Goal: Information Seeking & Learning: Compare options

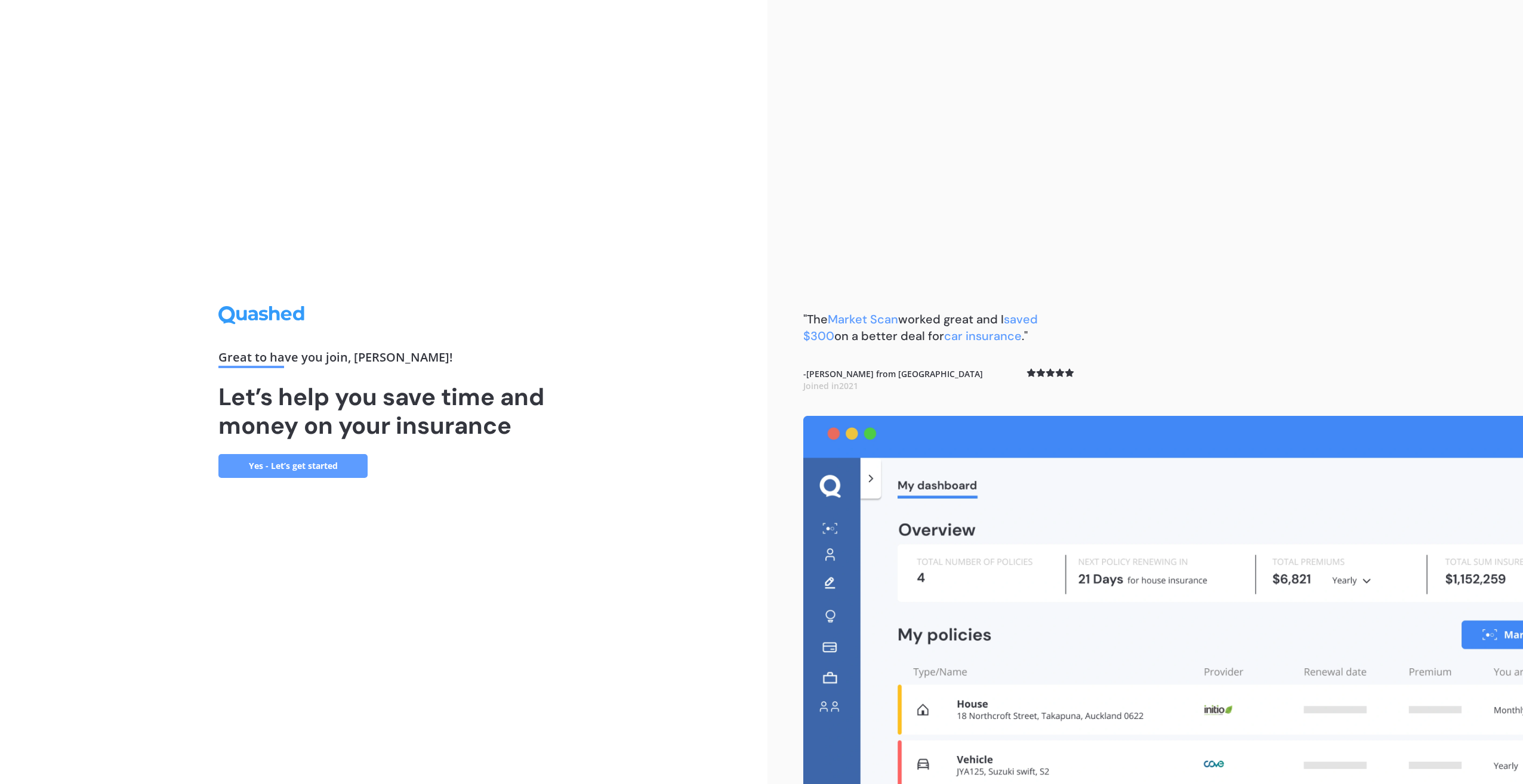
click at [310, 468] on link "Yes - Let’s get started" at bounding box center [293, 466] width 149 height 24
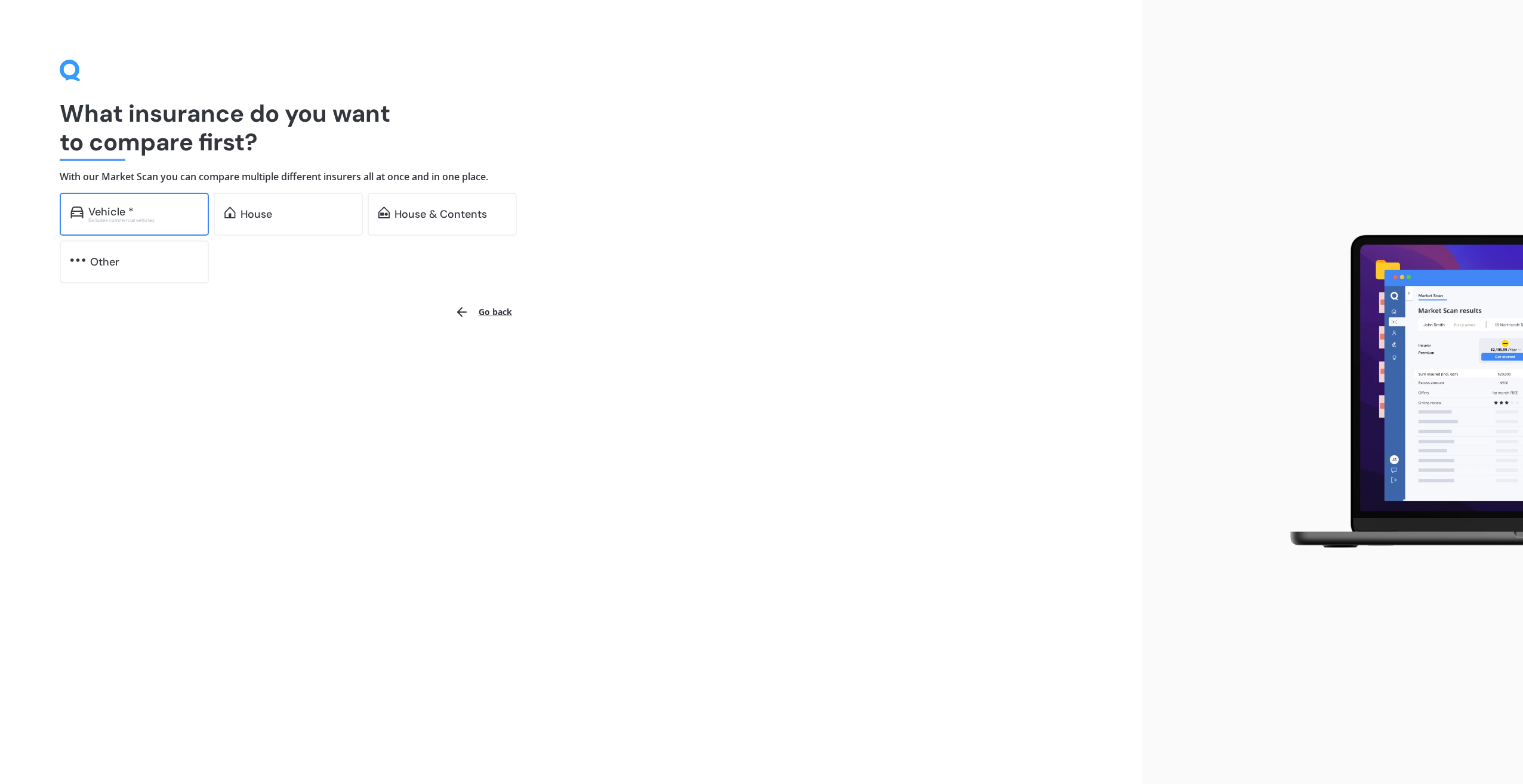
click at [135, 218] on div "Excludes commercial vehicles" at bounding box center [143, 220] width 110 height 5
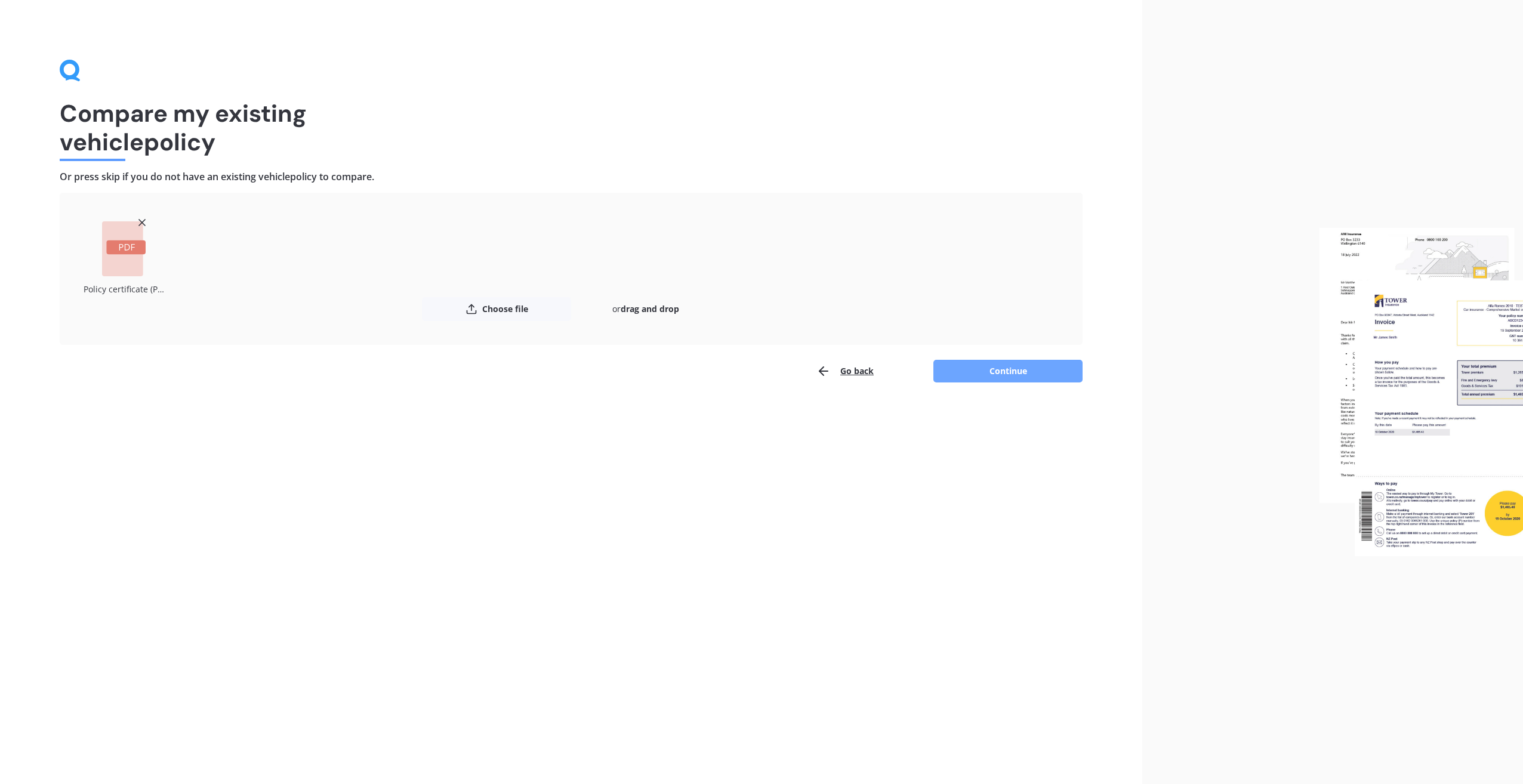
click at [1055, 381] on button "Continue" at bounding box center [1008, 371] width 149 height 23
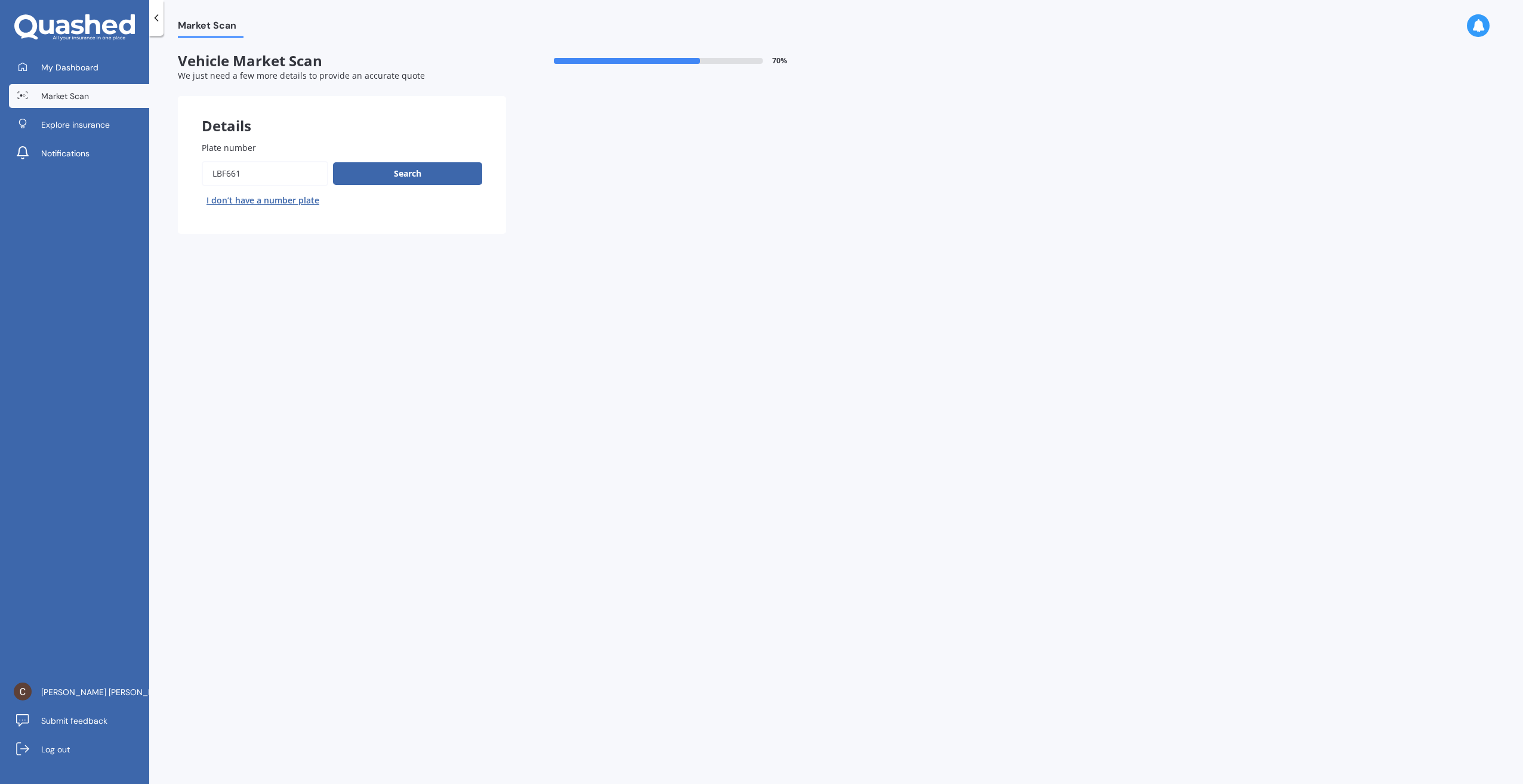
click at [463, 187] on div "Search I don’t have a number plate" at bounding box center [342, 185] width 280 height 49
click at [455, 176] on button "Search" at bounding box center [408, 173] width 149 height 23
select select "HOLDEN"
select select "TRAILBLAZER"
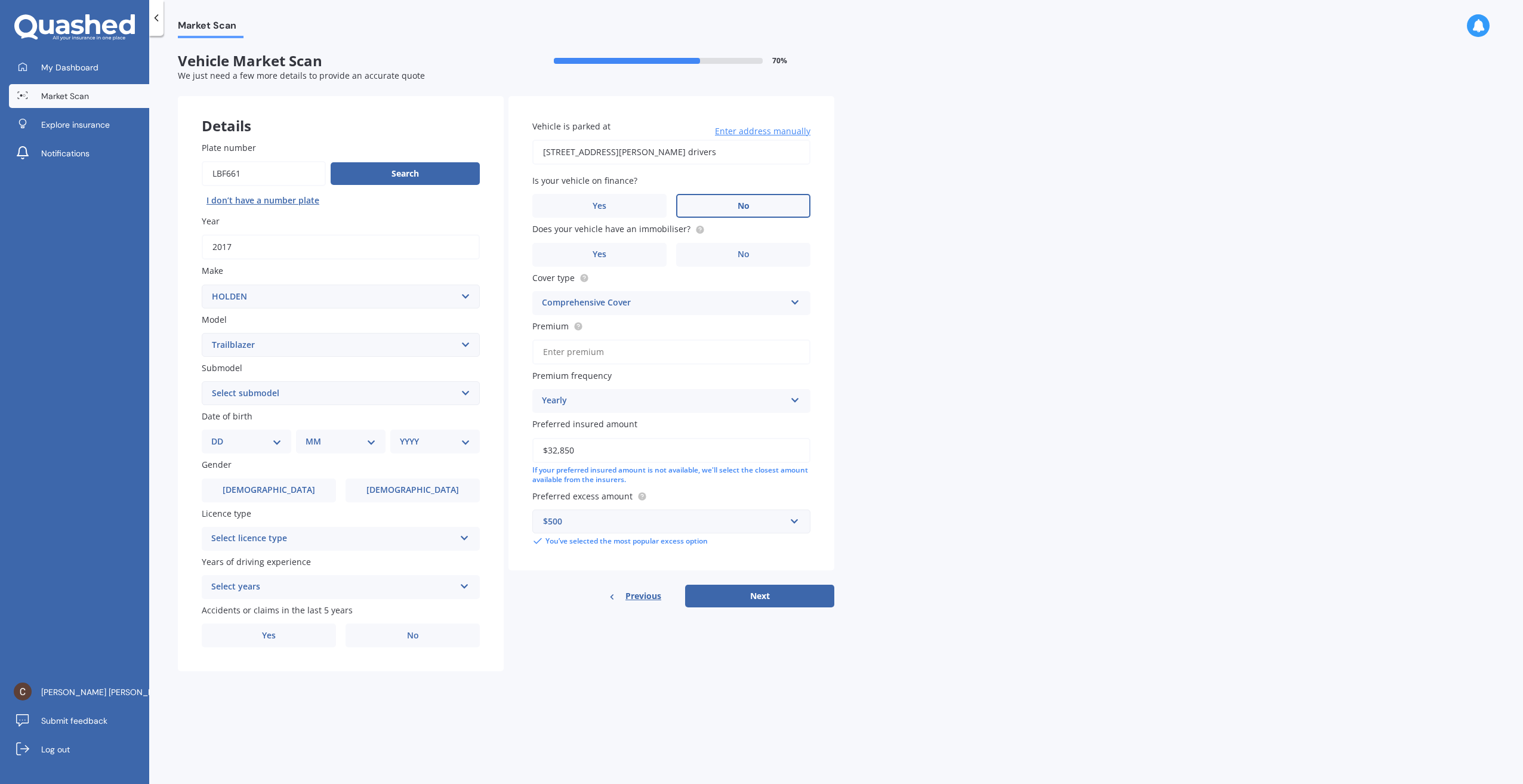
click at [746, 207] on span "No" at bounding box center [743, 206] width 12 height 10
click at [0, 0] on input "No" at bounding box center [0, 0] width 0 height 0
click at [746, 254] on span "No" at bounding box center [743, 254] width 12 height 10
click at [0, 0] on input "No" at bounding box center [0, 0] width 0 height 0
click at [270, 542] on div "Select licence type" at bounding box center [333, 538] width 244 height 14
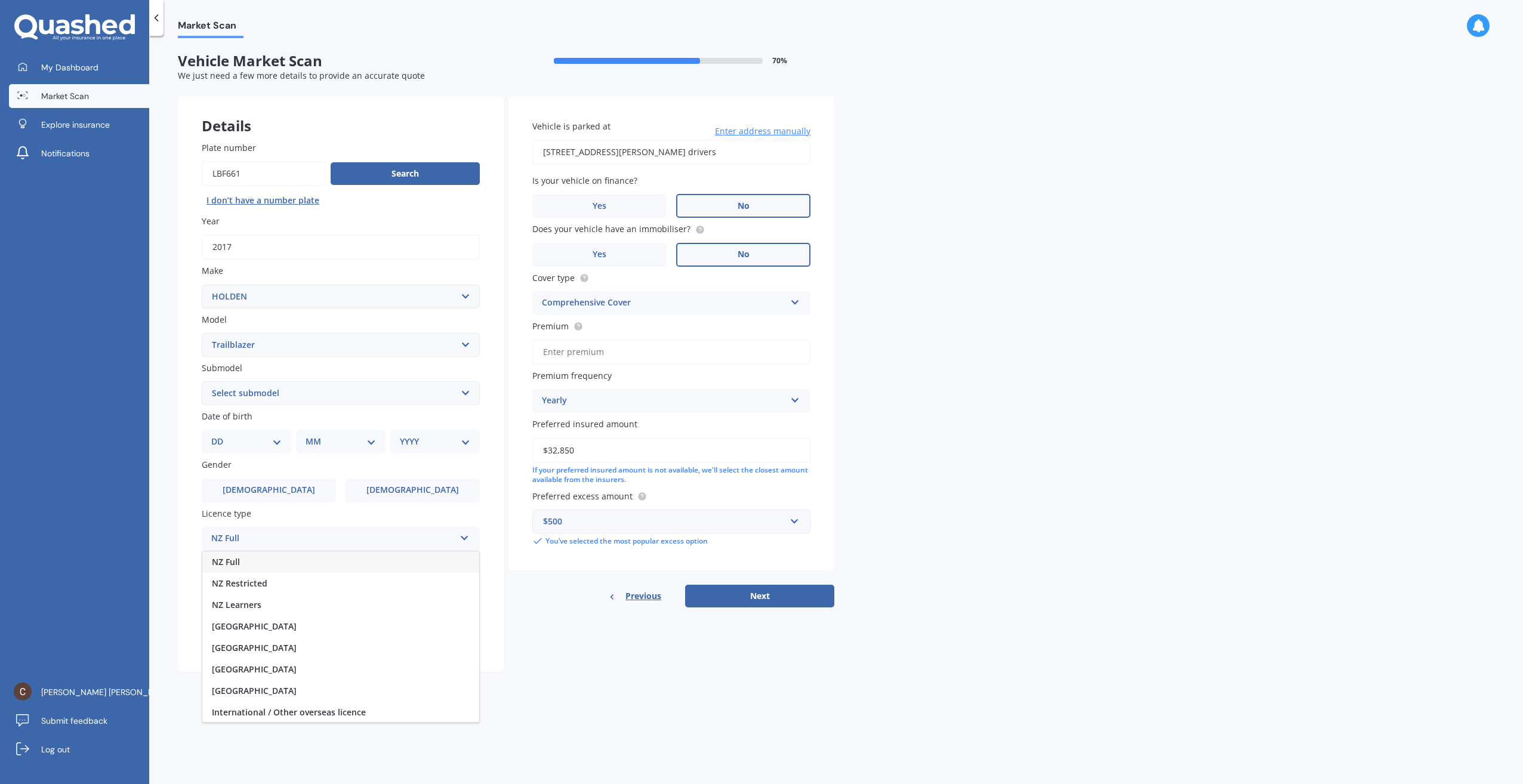
click at [268, 564] on div "NZ Full" at bounding box center [340, 562] width 277 height 21
click at [222, 437] on select "DD 01 02 03 04 05 06 07 08 09 10 11 12 13 14 15 16 17 18 19 20 21 22 23 24 25 2…" at bounding box center [247, 442] width 71 height 13
select select "18"
click at [221, 435] on select "DD 01 02 03 04 05 06 07 08 09 10 11 12 13 14 15 16 17 18 19 20 21 22 23 24 25 2…" at bounding box center [247, 442] width 71 height 13
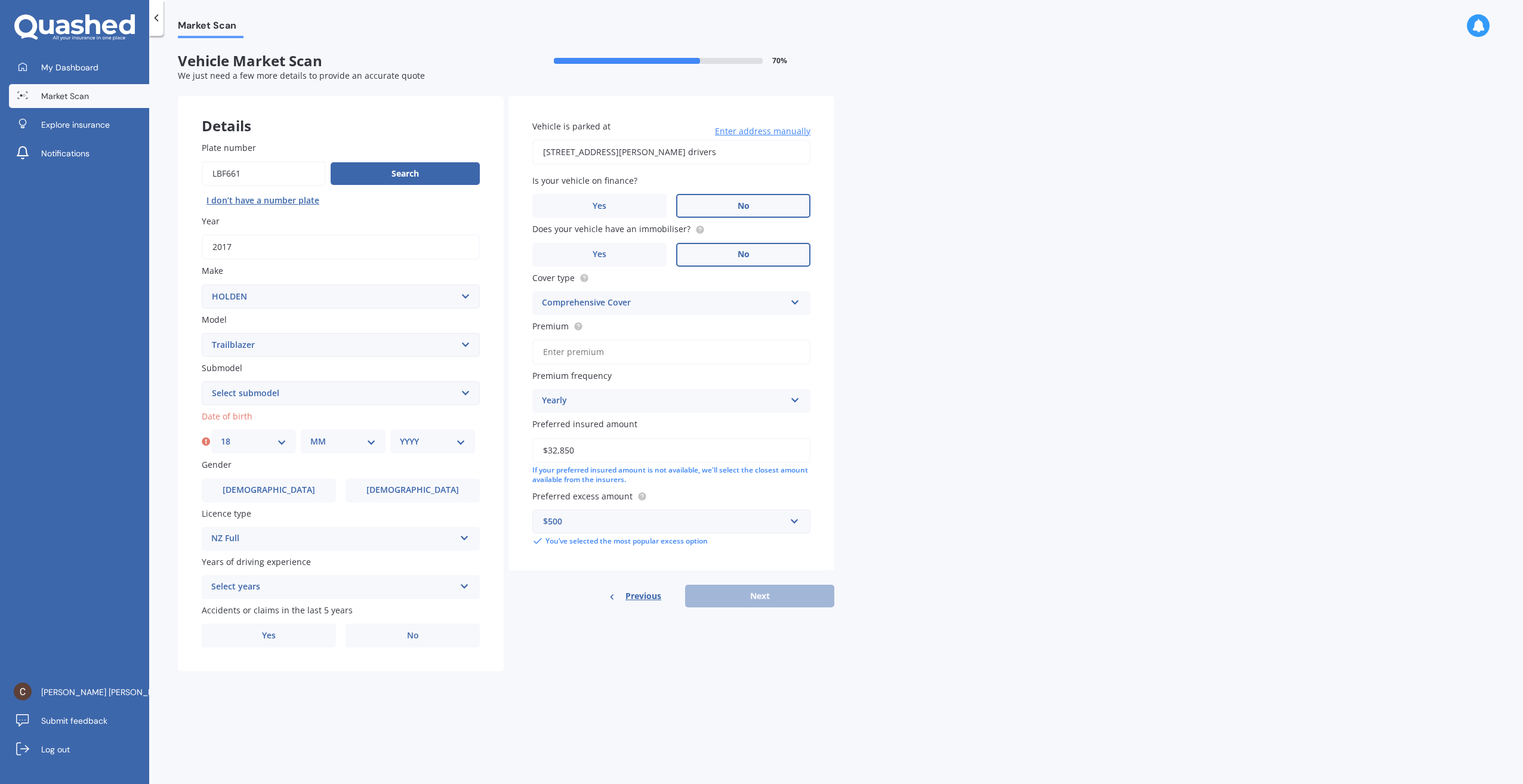
click at [342, 444] on select "MM 01 02 03 04 05 06 07 08 09 10 11 12" at bounding box center [343, 442] width 65 height 13
select select "04"
click at [310, 435] on select "MM 01 02 03 04 05 06 07 08 09 10 11 12" at bounding box center [343, 442] width 65 height 13
click at [421, 432] on div "YYYY 2025 2024 2023 2022 2021 2020 2019 2018 2017 2016 2015 2014 2013 2012 2011…" at bounding box center [432, 442] width 85 height 24
click at [425, 441] on select "YYYY 2025 2024 2023 2022 2021 2020 2019 2018 2017 2016 2015 2014 2013 2012 2011…" at bounding box center [432, 442] width 65 height 13
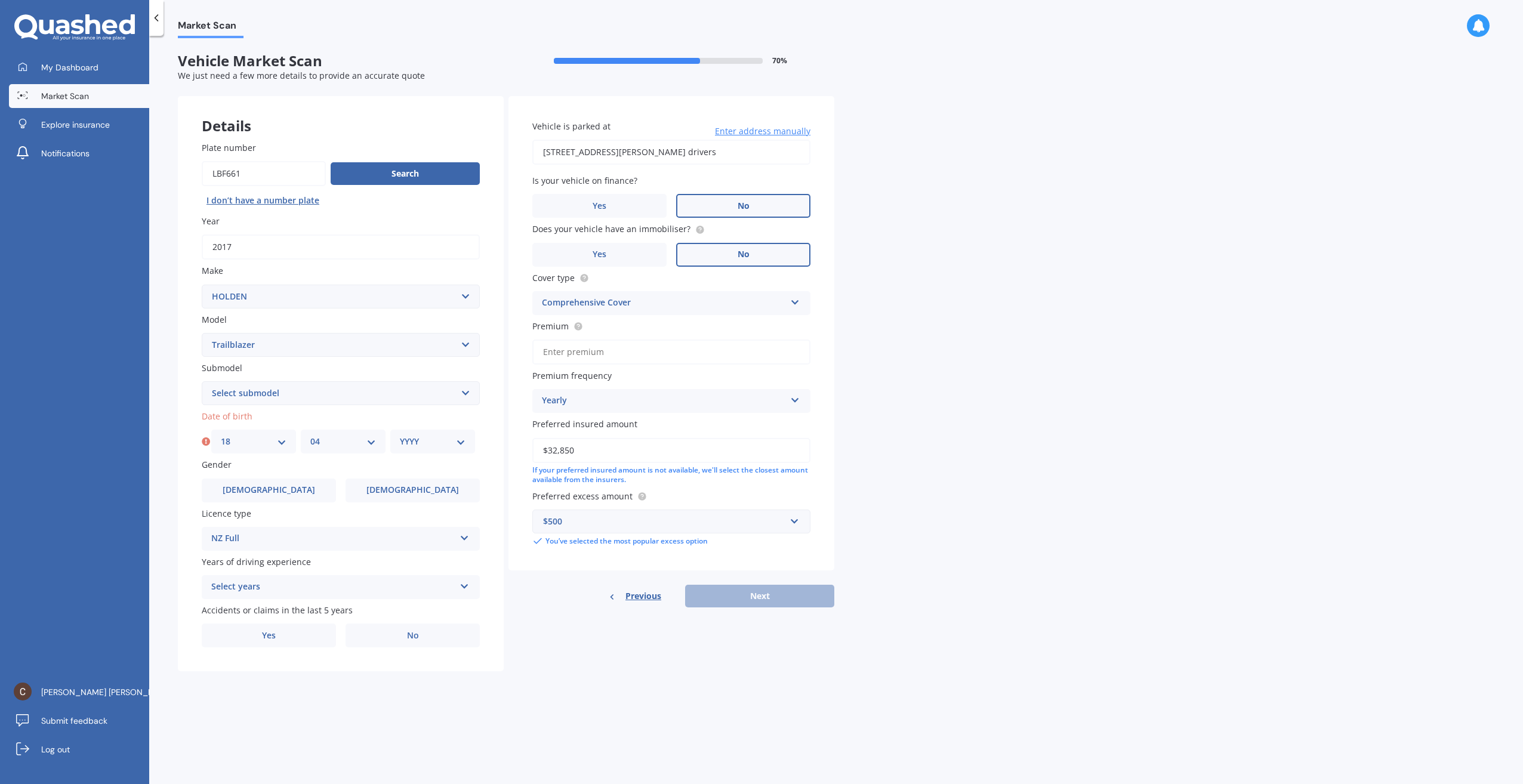
select select "1993"
click at [400, 435] on select "YYYY 2025 2024 2023 2022 2021 2020 2019 2018 2017 2016 2015 2014 2013 2012 2011…" at bounding box center [432, 442] width 65 height 13
click at [270, 582] on div "Select years" at bounding box center [333, 586] width 244 height 14
click at [262, 611] on span "5 or more years" at bounding box center [244, 610] width 65 height 11
click at [395, 634] on label "No" at bounding box center [412, 635] width 134 height 24
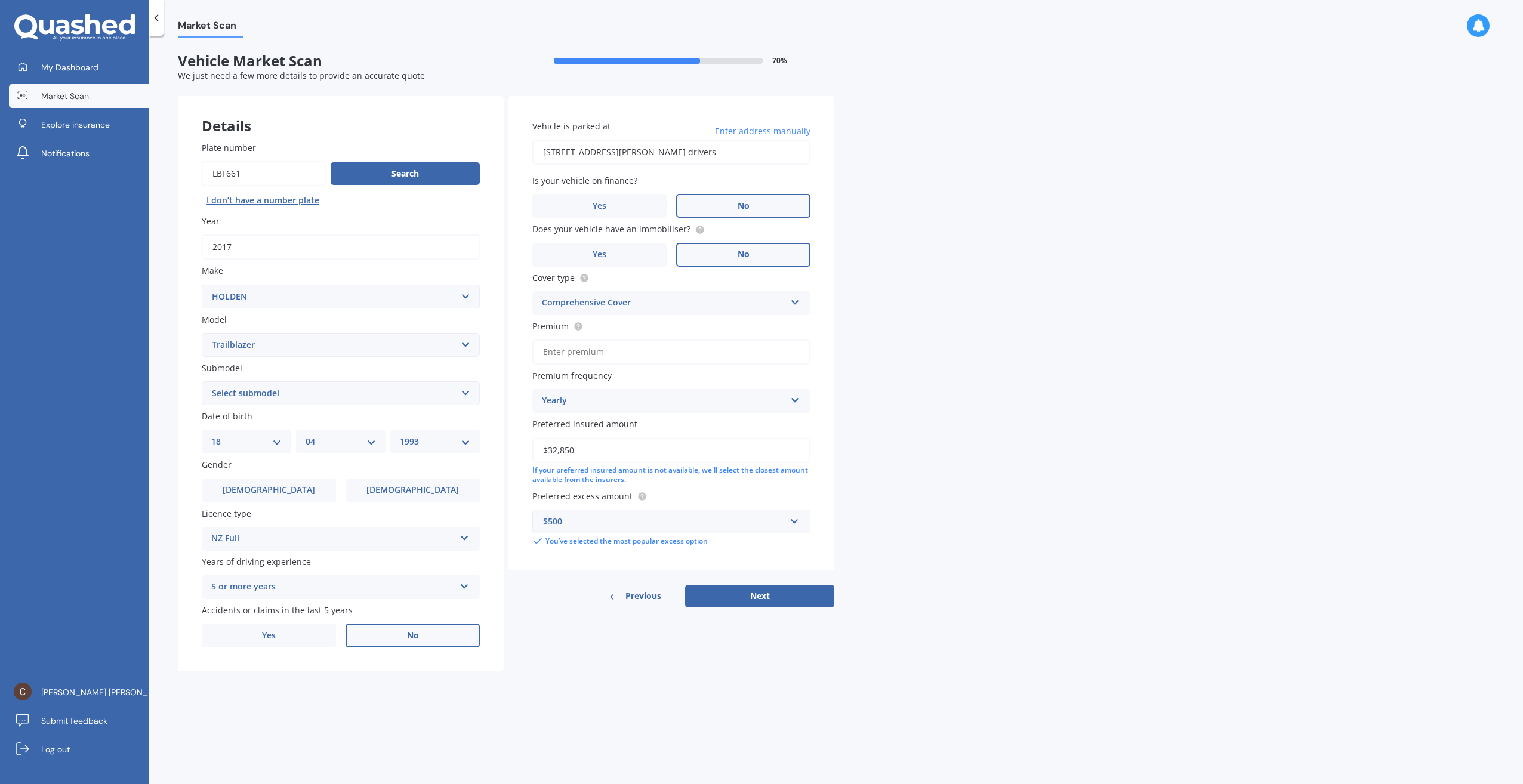
click at [0, 0] on input "No" at bounding box center [0, 0] width 0 height 0
drag, startPoint x: 610, startPoint y: 338, endPoint x: 597, endPoint y: 356, distance: 22.2
click at [607, 343] on div "Premium" at bounding box center [671, 342] width 278 height 45
click at [597, 356] on input "Premium" at bounding box center [671, 352] width 278 height 25
type input "$884.22"
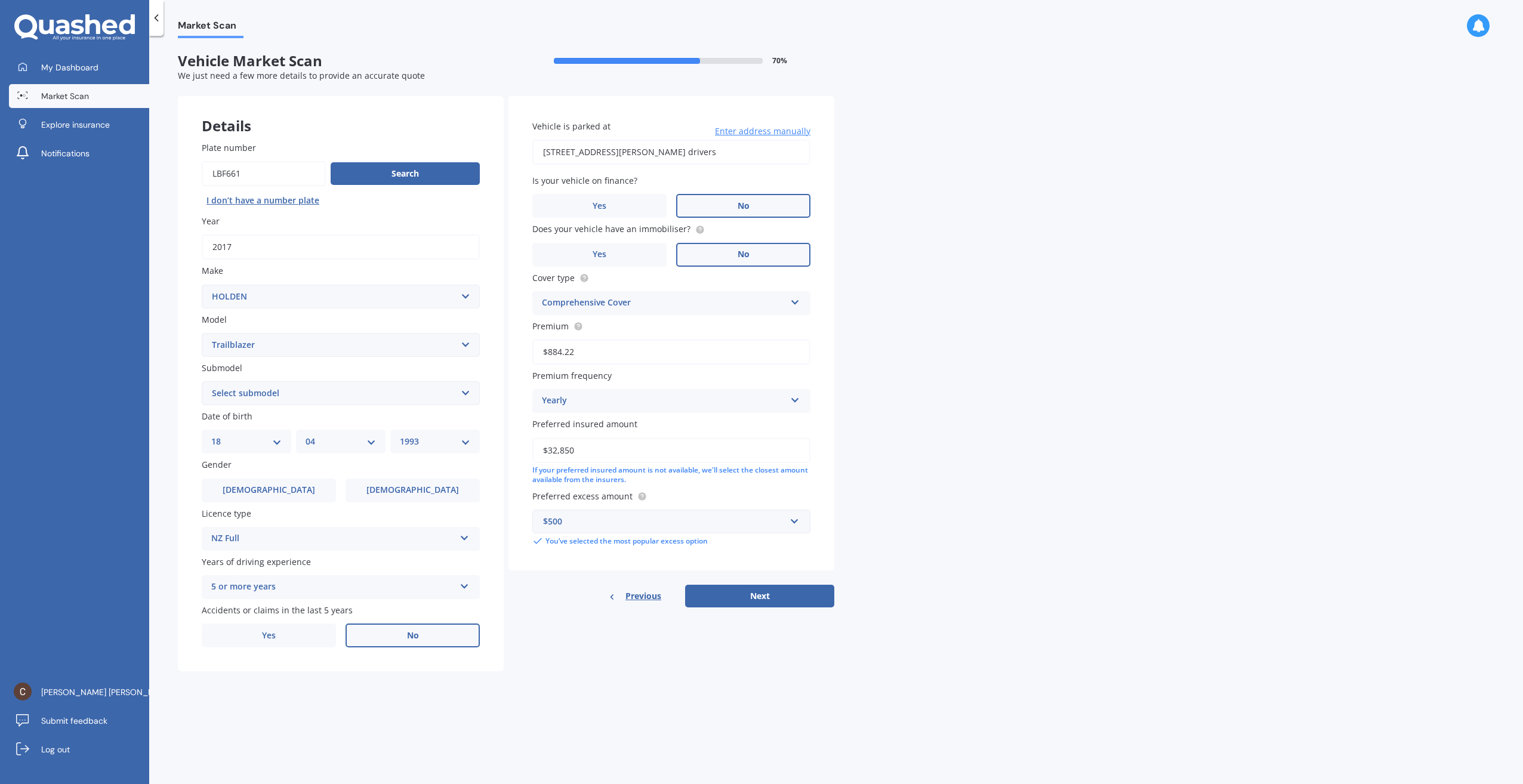
click at [757, 608] on div "Details Plate number Search I don’t have a number plate Year [DATE] Make Select…" at bounding box center [505, 384] width 656 height 576
click at [782, 595] on button "Next" at bounding box center [759, 596] width 149 height 23
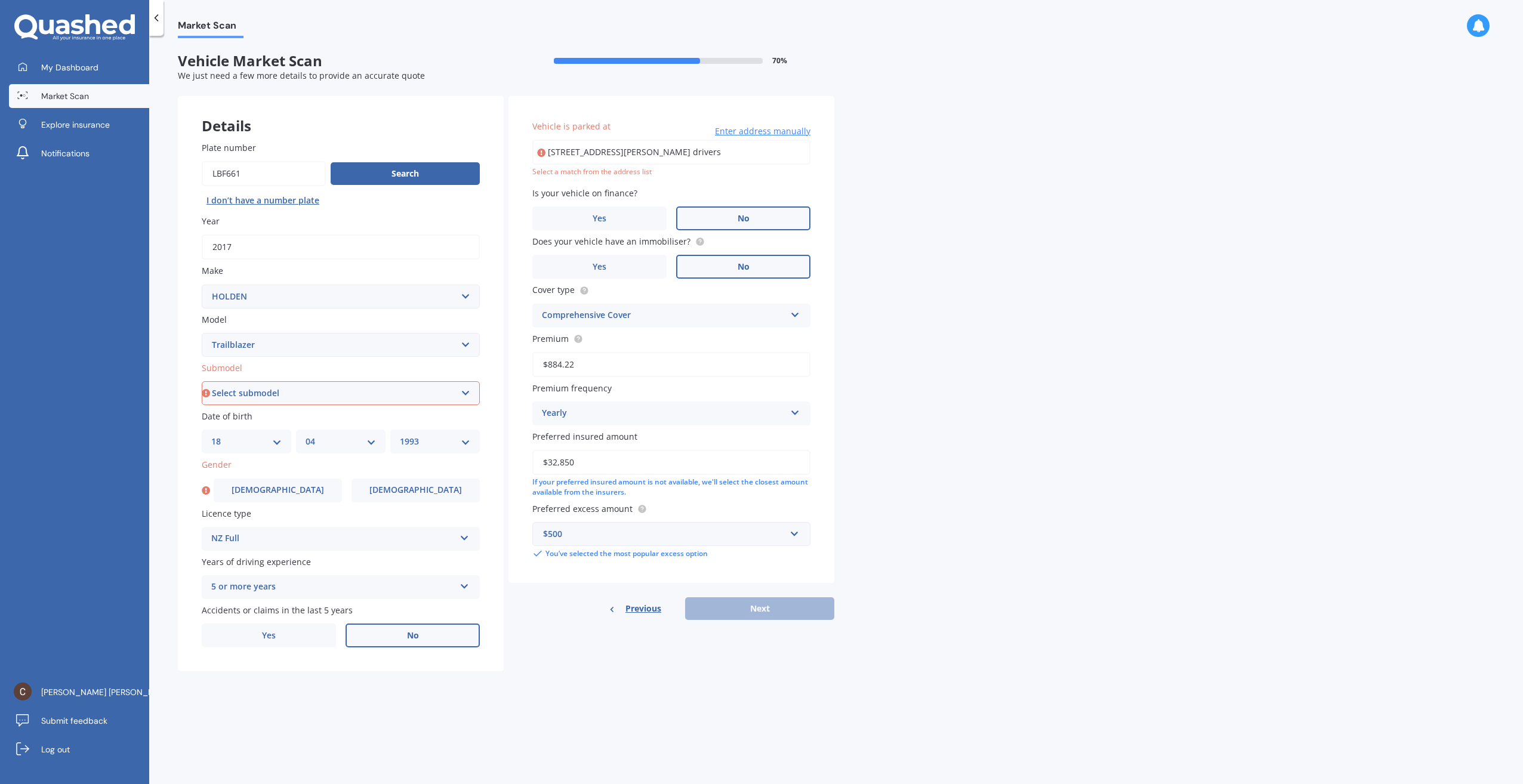
click at [251, 388] on select "Select submodel LT LTZ" at bounding box center [340, 393] width 278 height 24
select select "LTZ"
click at [202, 381] on select "Select submodel LT LTZ" at bounding box center [340, 393] width 278 height 24
click at [284, 493] on span "[DEMOGRAPHIC_DATA]" at bounding box center [278, 490] width 95 height 10
click at [0, 0] on input "[DEMOGRAPHIC_DATA]" at bounding box center [0, 0] width 0 height 0
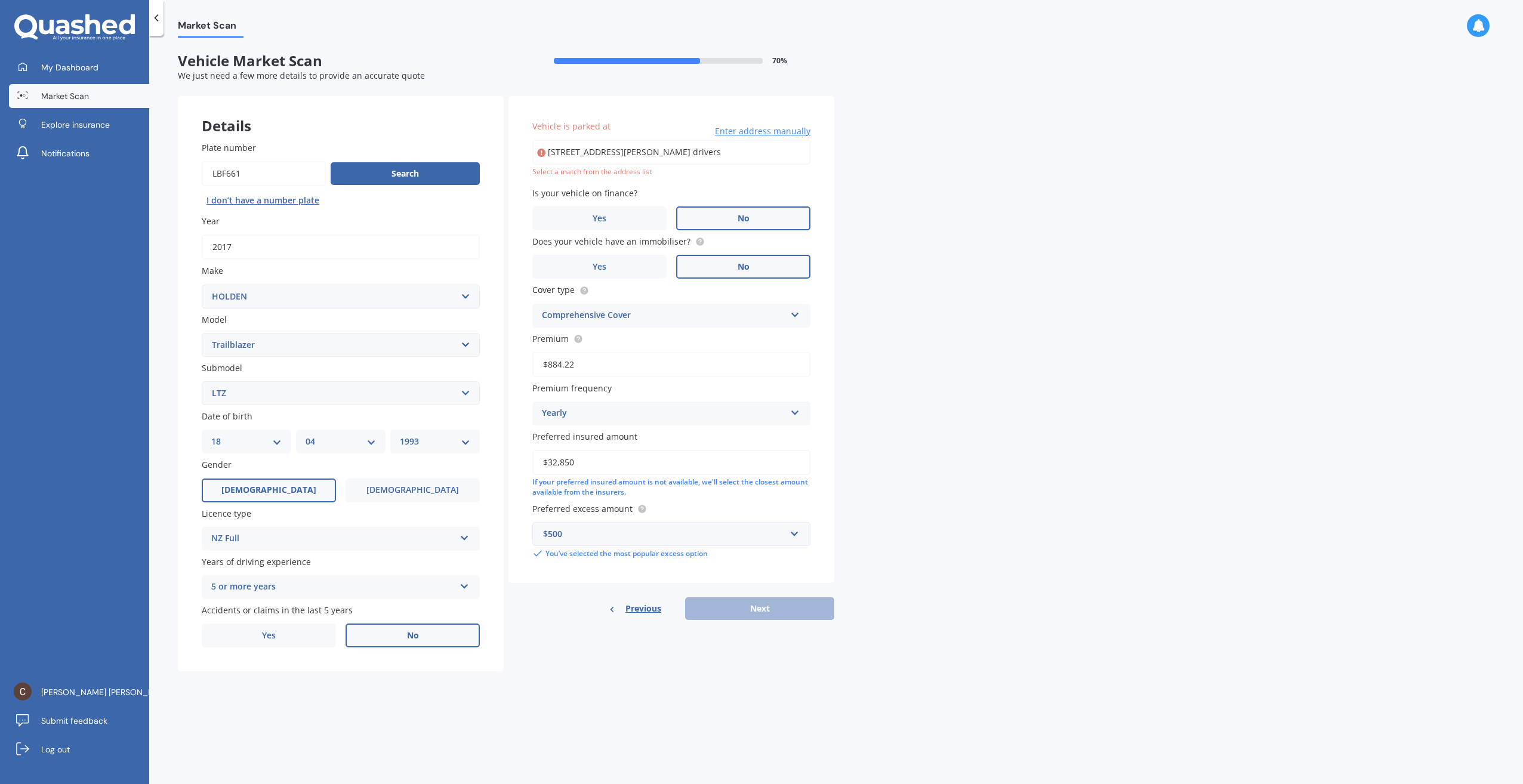
click at [757, 215] on label "No" at bounding box center [743, 218] width 134 height 24
click at [0, 0] on input "No" at bounding box center [0, 0] width 0 height 0
click at [631, 151] on input "[STREET_ADDRESS][PERSON_NAME] drivers" at bounding box center [671, 152] width 278 height 25
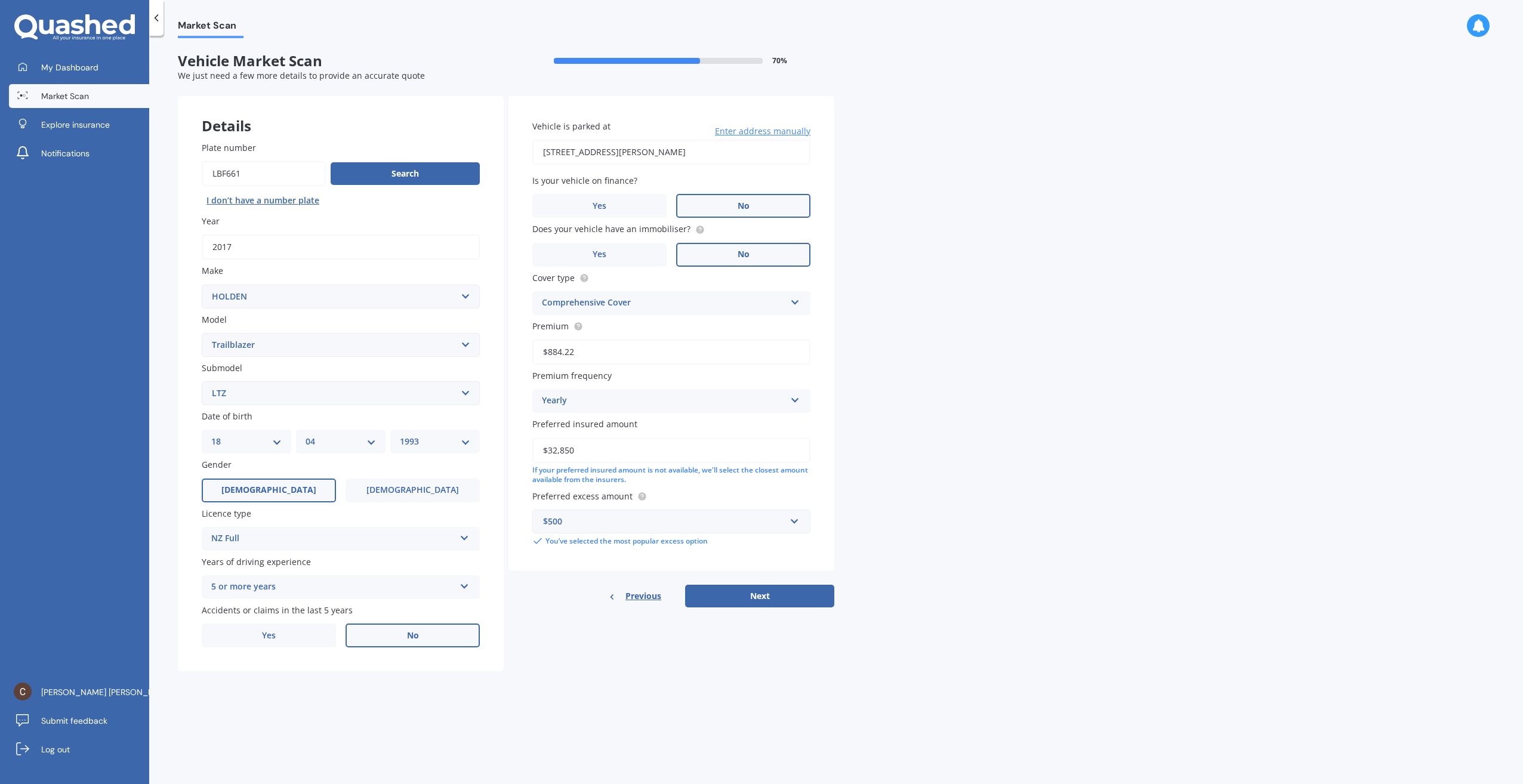
click at [777, 141] on input "[STREET_ADDRESS][PERSON_NAME]" at bounding box center [671, 152] width 278 height 25
type input "[STREET_ADDRESS][PERSON_NAME]"
click at [752, 597] on button "Next" at bounding box center [759, 596] width 149 height 23
select select "18"
select select "04"
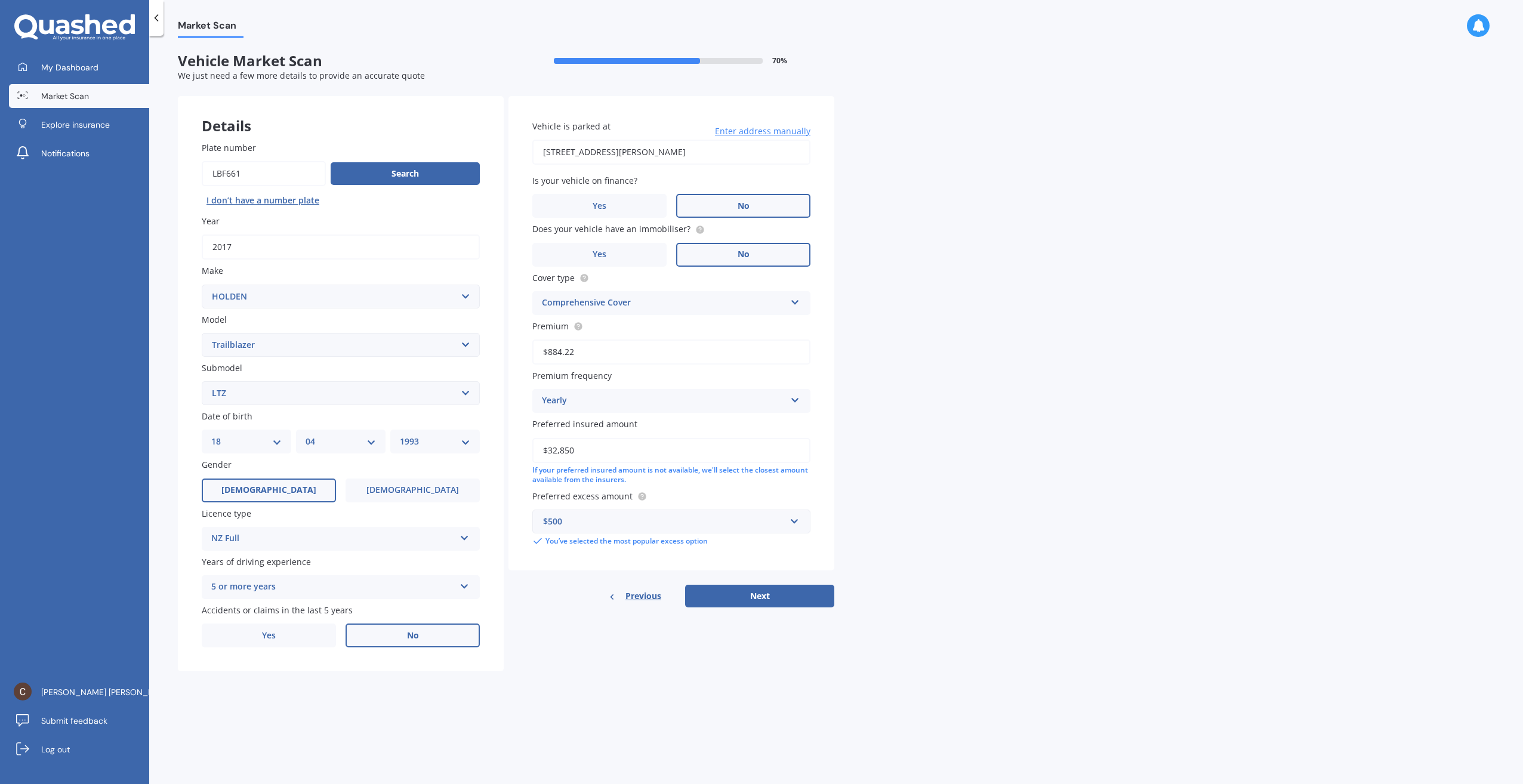
select select "1993"
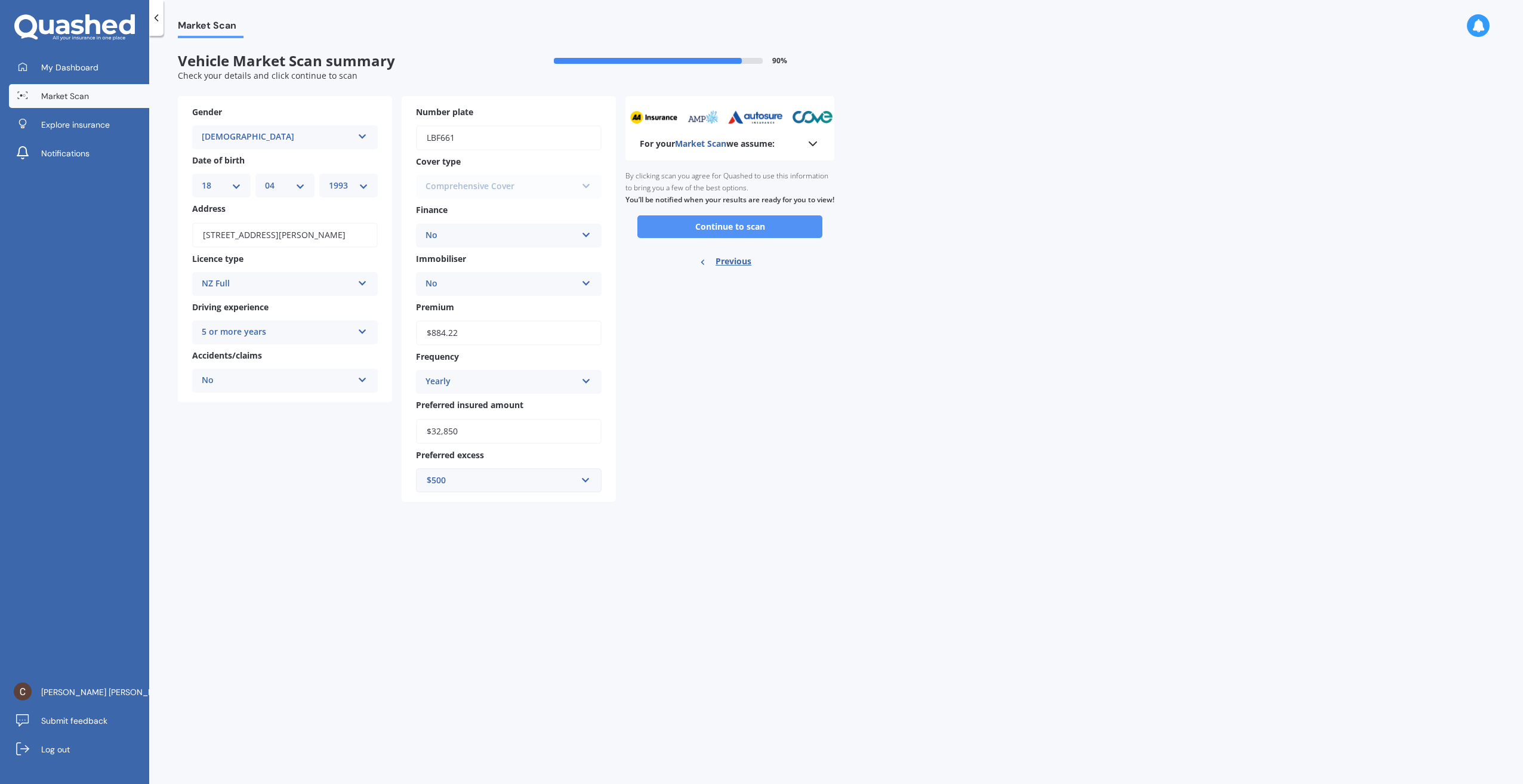
click at [758, 238] on button "Continue to scan" at bounding box center [729, 227] width 185 height 23
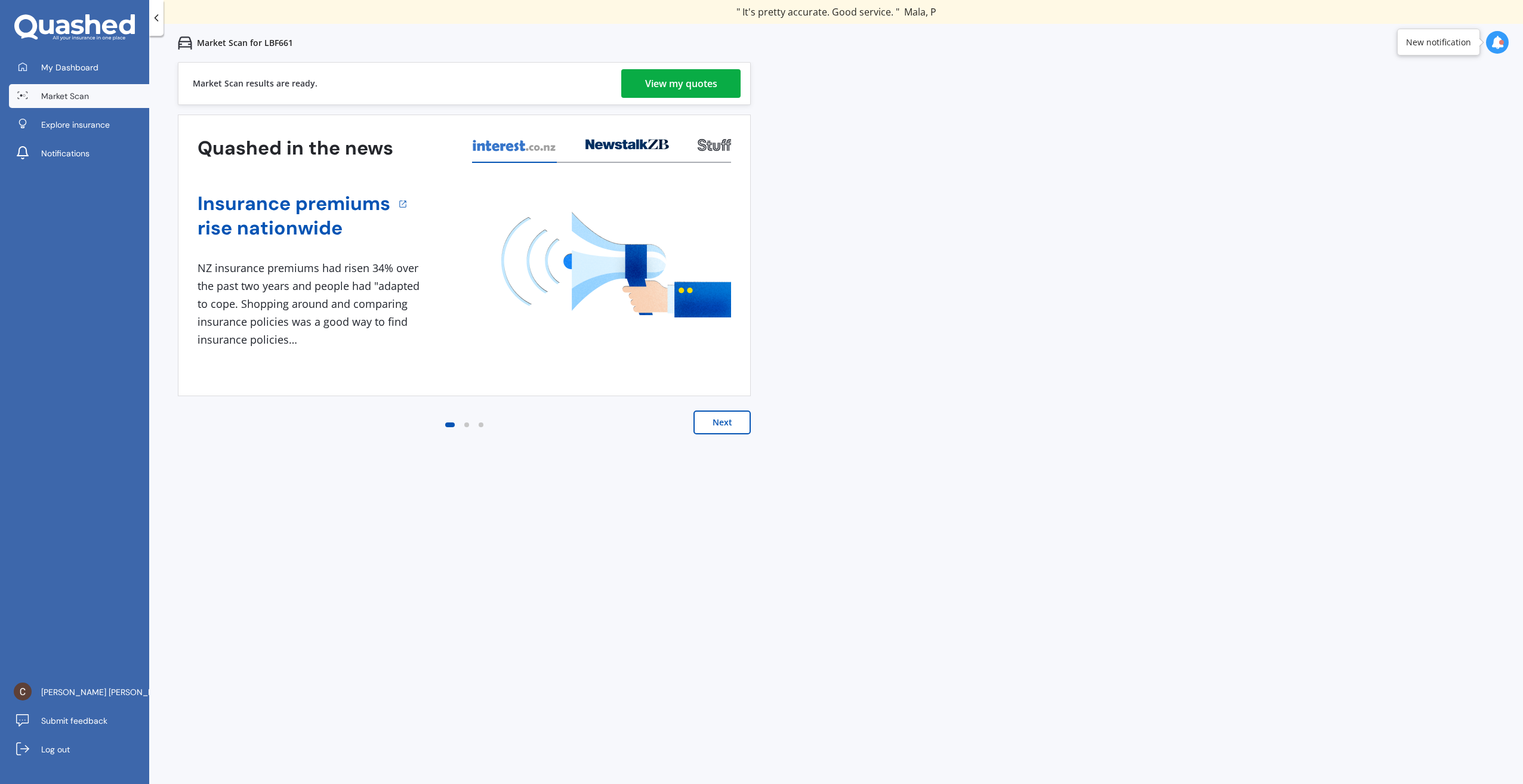
click at [707, 72] on div "View my quotes" at bounding box center [681, 83] width 72 height 29
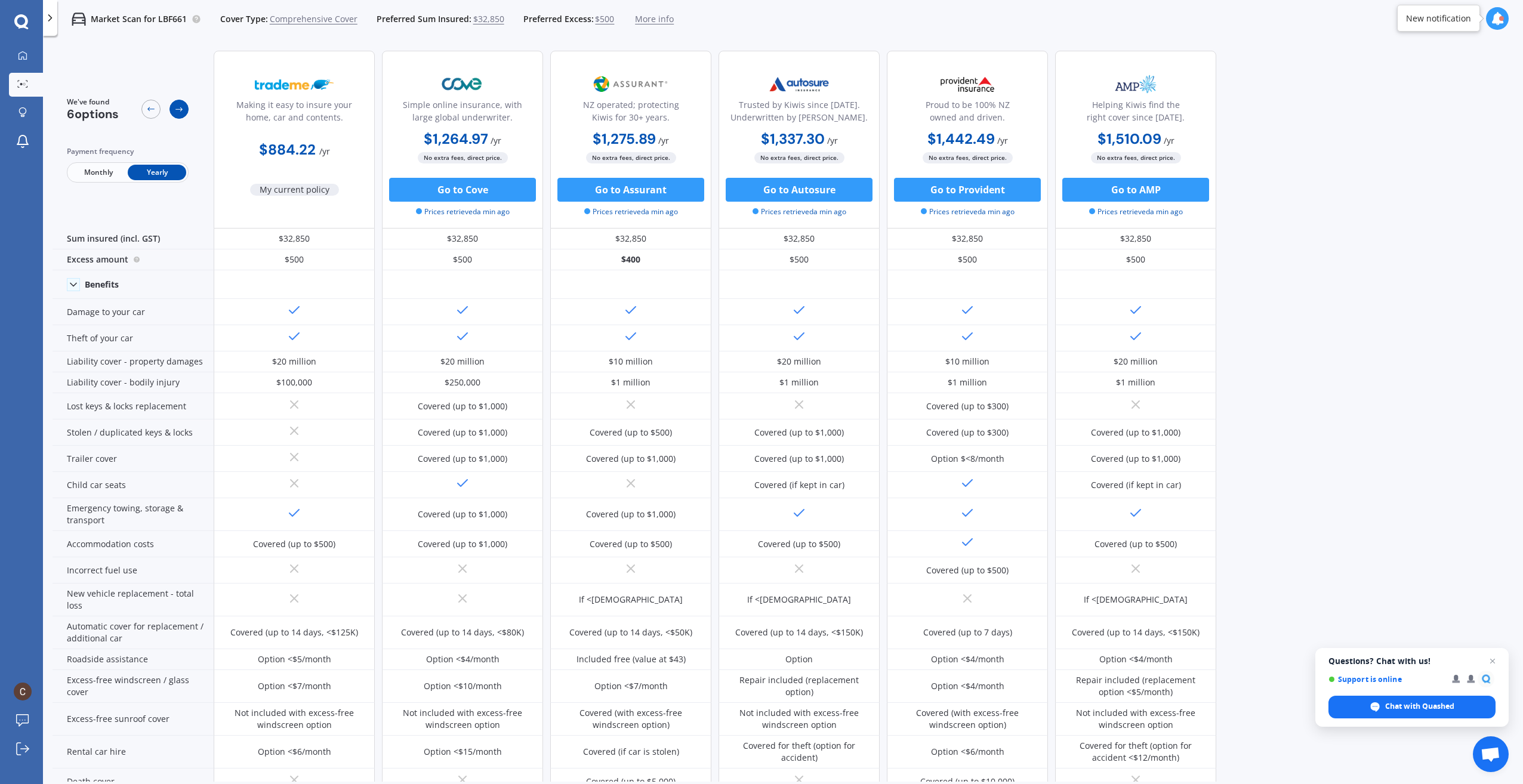
click at [179, 106] on icon at bounding box center [179, 109] width 9 height 9
click at [139, 106] on div "We've found 6 options" at bounding box center [127, 109] width 121 height 25
click at [152, 109] on icon at bounding box center [151, 109] width 9 height 9
click at [182, 111] on icon at bounding box center [179, 109] width 9 height 9
